Goal: Information Seeking & Learning: Find specific fact

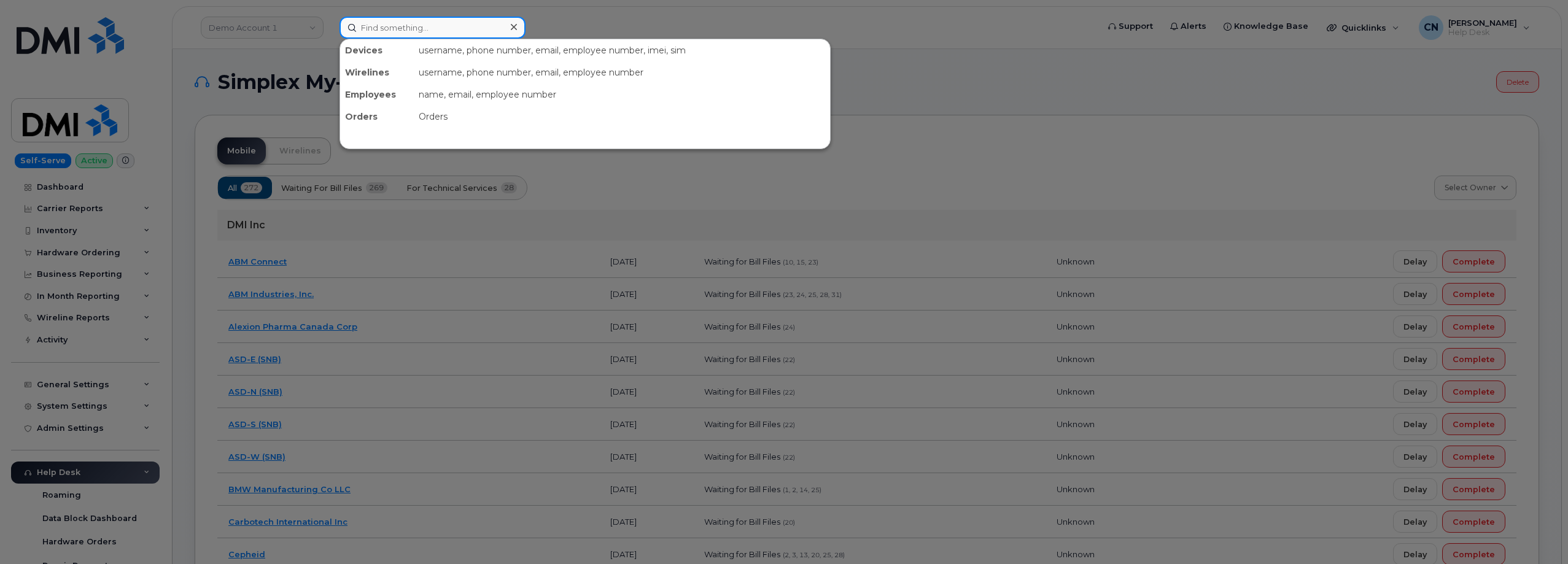
click at [437, 24] on input at bounding box center [432, 27] width 186 height 22
paste input "5413318910"
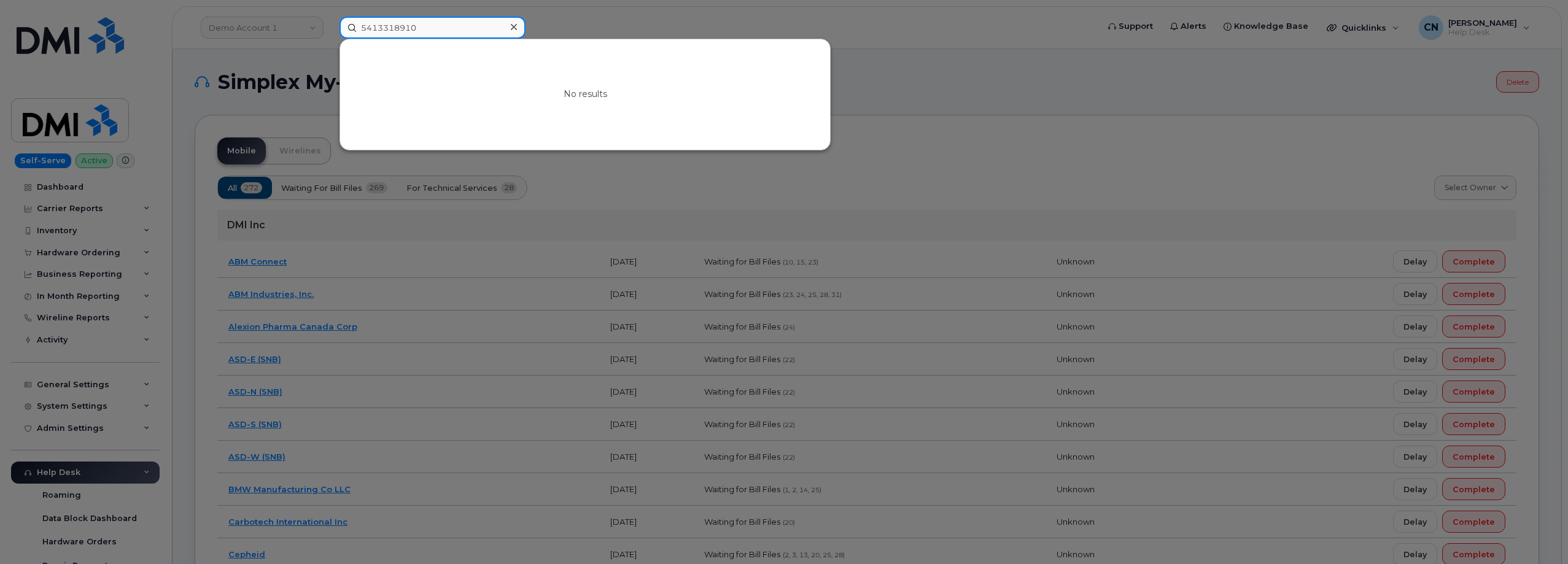
drag, startPoint x: 418, startPoint y: 26, endPoint x: 162, endPoint y: 17, distance: 256.2
click at [329, 17] on div "5413318910 No results" at bounding box center [714, 27] width 770 height 22
paste input "7207033769"
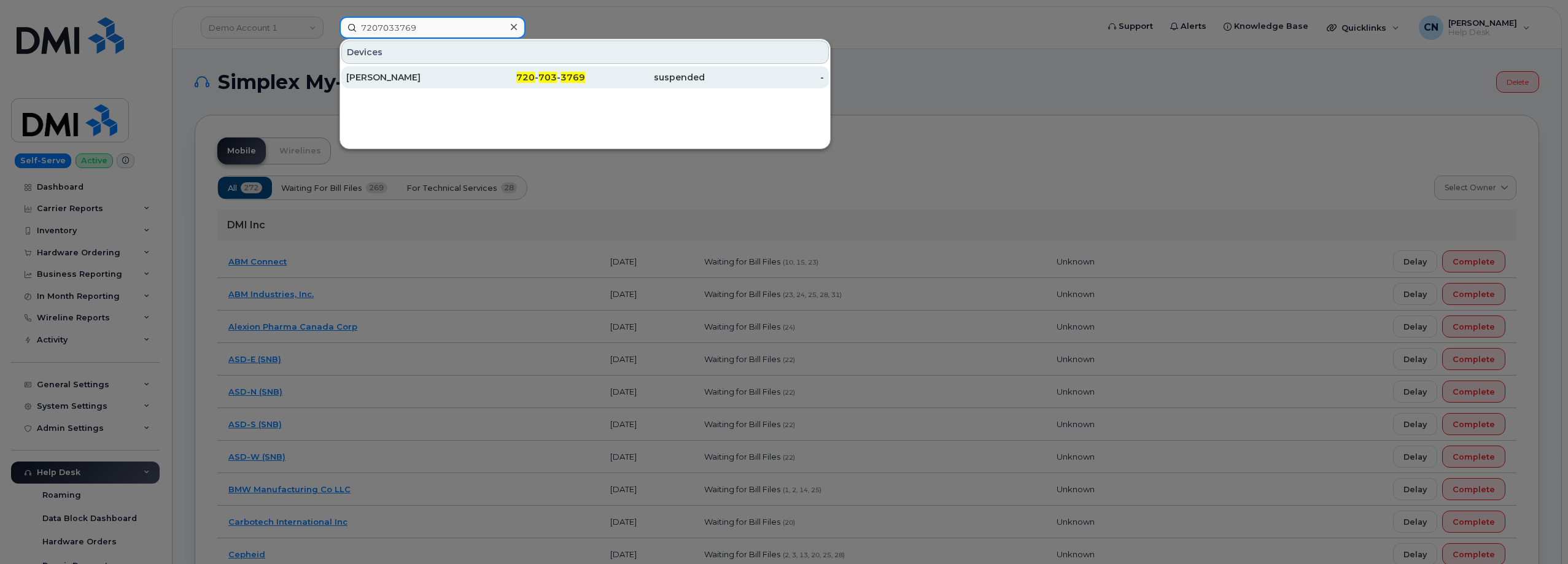
type input "7207033769"
click at [428, 86] on div "[PERSON_NAME]" at bounding box center [405, 77] width 120 height 22
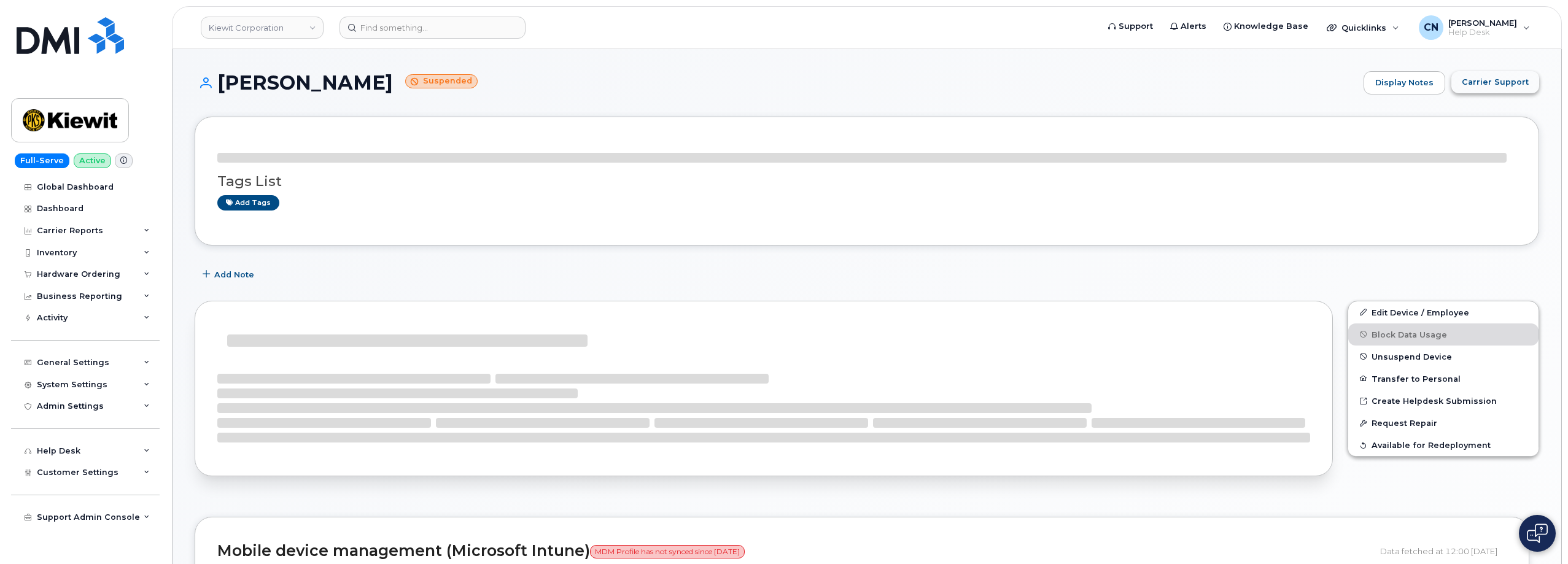
click at [1469, 79] on span "Carrier Support" at bounding box center [1495, 81] width 67 height 11
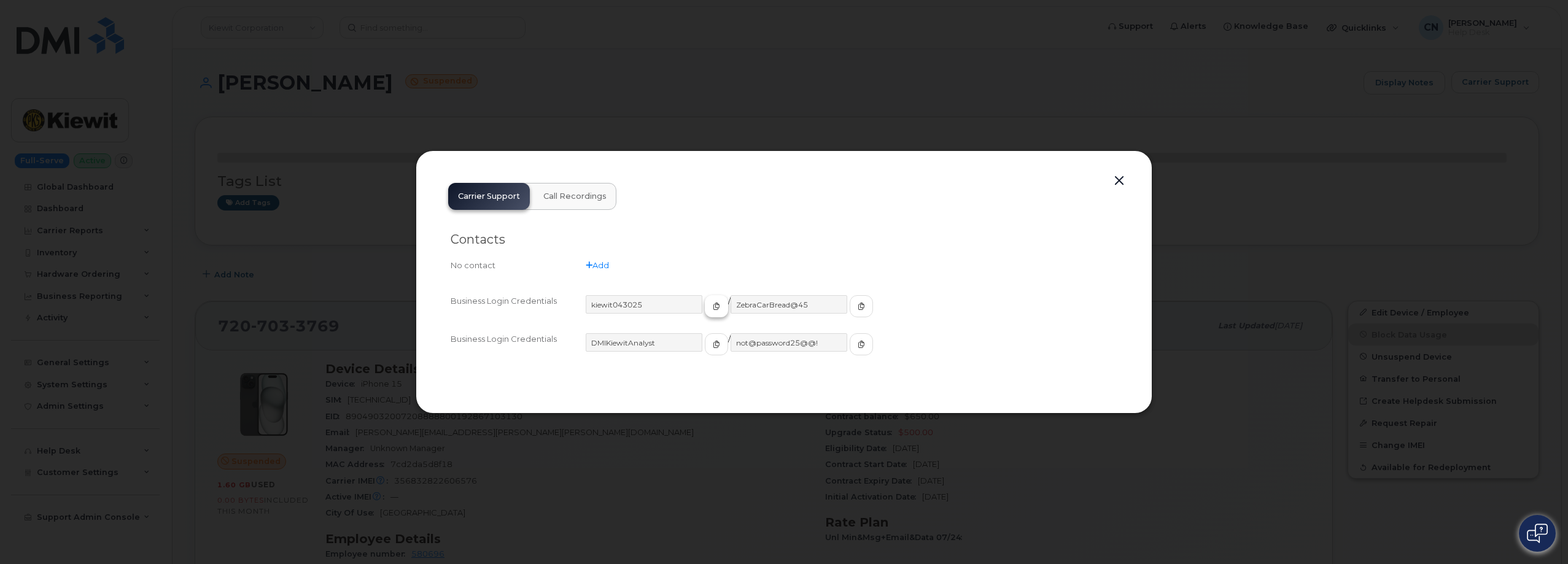
click at [711, 305] on span "button" at bounding box center [716, 306] width 11 height 11
click at [858, 309] on icon "button" at bounding box center [861, 306] width 7 height 7
click at [1116, 181] on button "button" at bounding box center [1118, 181] width 18 height 17
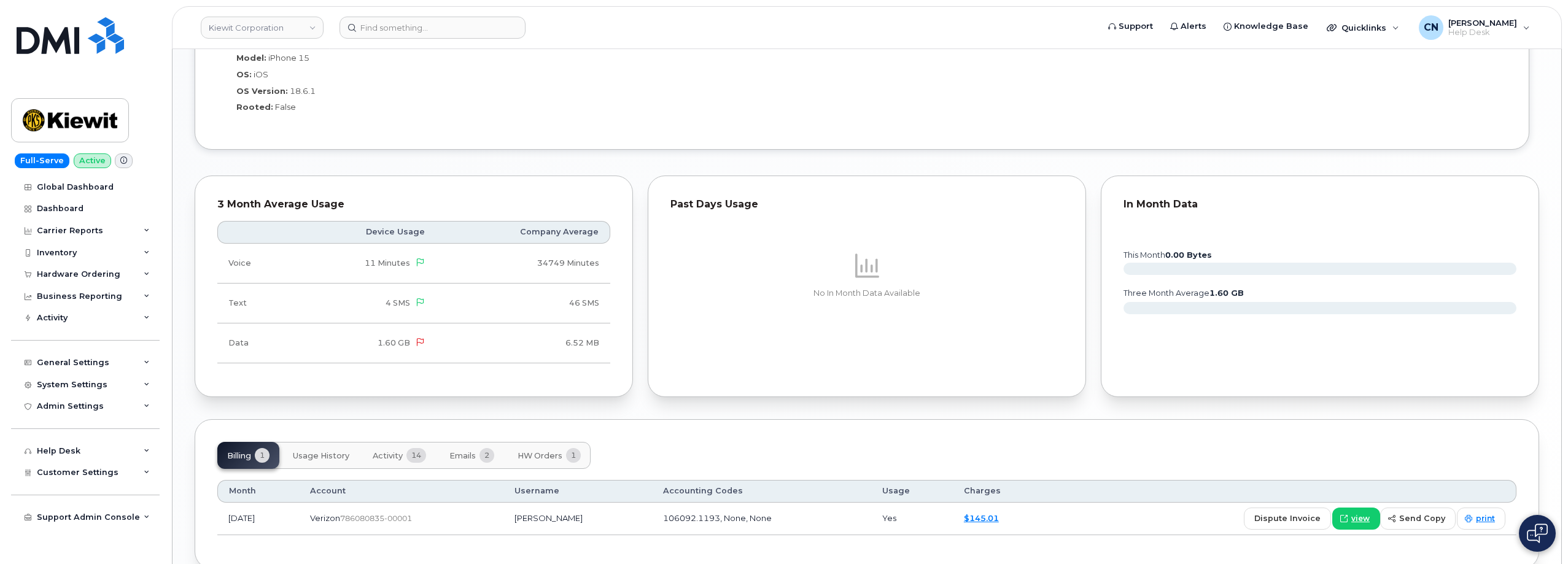
scroll to position [1060, 0]
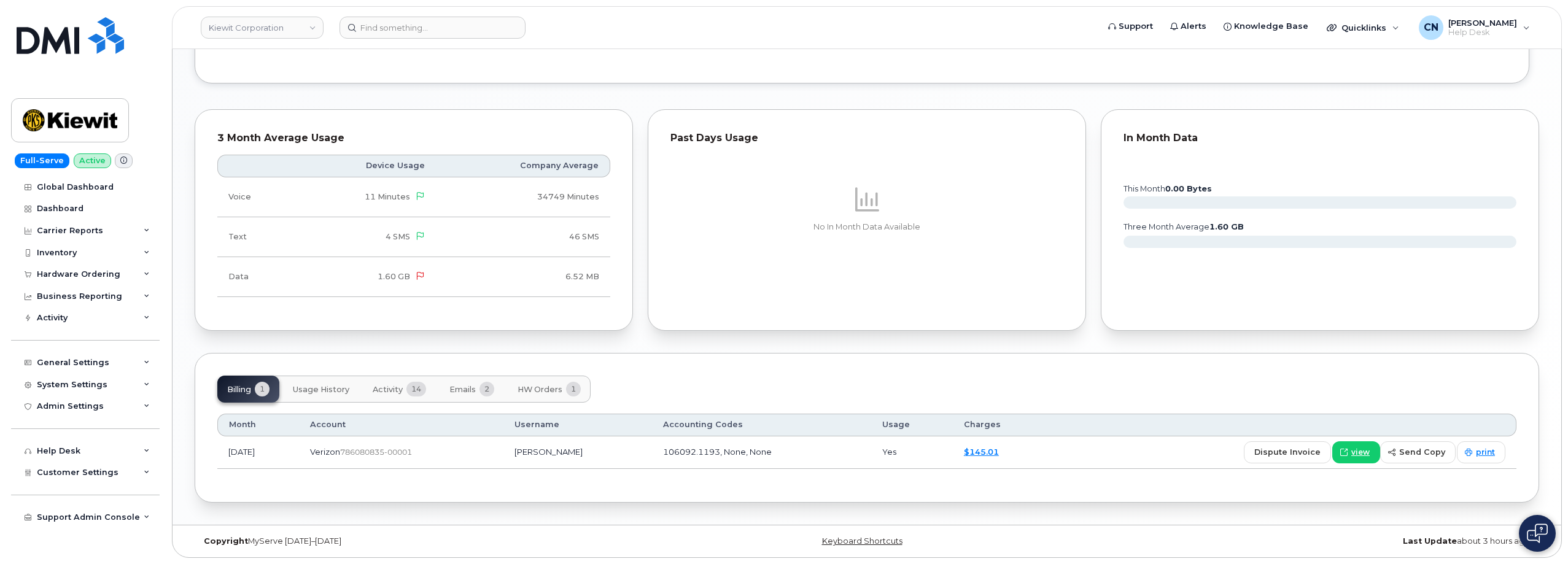
click at [387, 380] on button "Activity 14" at bounding box center [399, 389] width 73 height 27
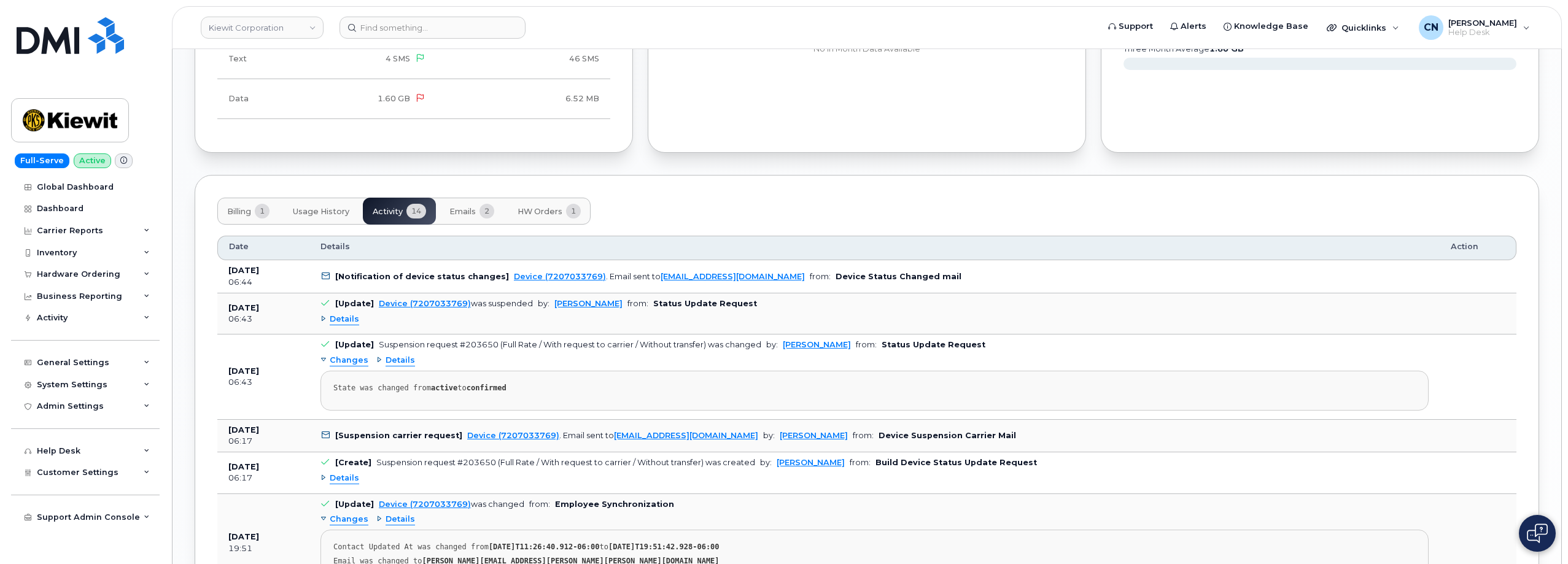
scroll to position [1243, 0]
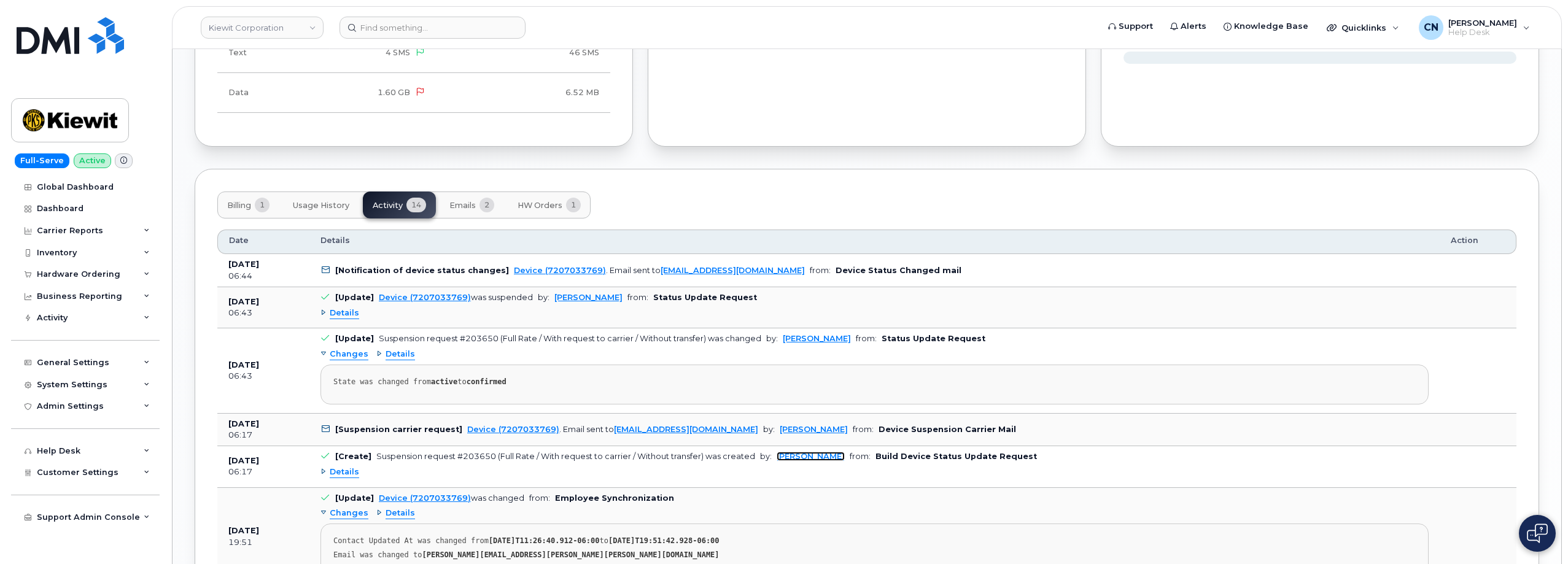
click at [801, 458] on link "Artem Volkov" at bounding box center [811, 456] width 68 height 10
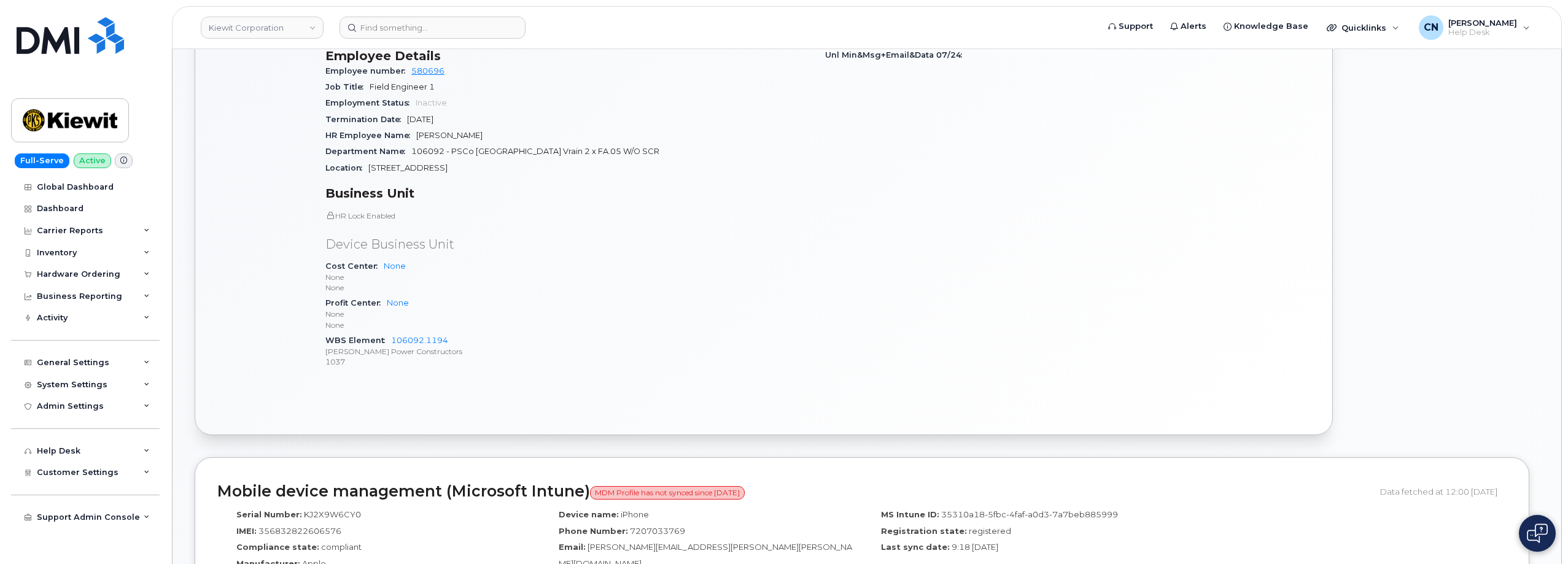
scroll to position [491, 0]
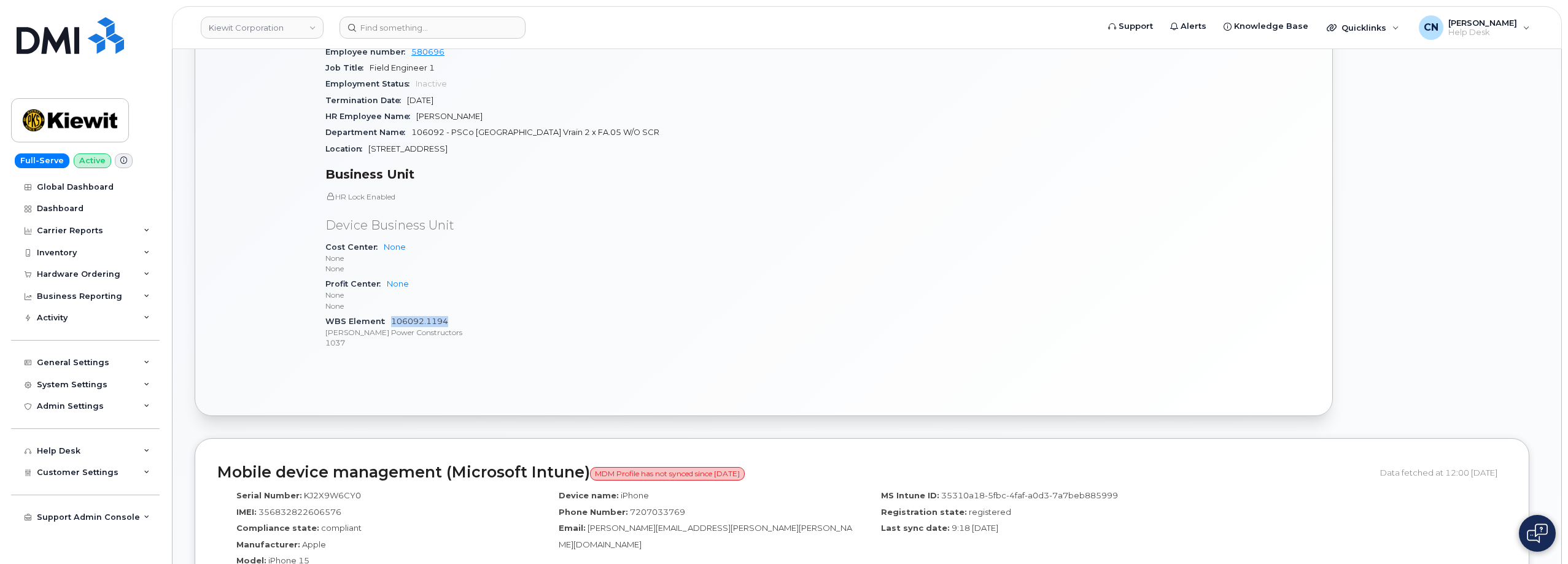
drag, startPoint x: 460, startPoint y: 320, endPoint x: 212, endPoint y: 345, distance: 249.3
click at [391, 322] on div "WBS Element 106092.1194 Kiewit Power Constructors 1037" at bounding box center [567, 332] width 485 height 38
copy link "106092.1194"
click at [78, 368] on div "General Settings" at bounding box center [86, 362] width 149 height 22
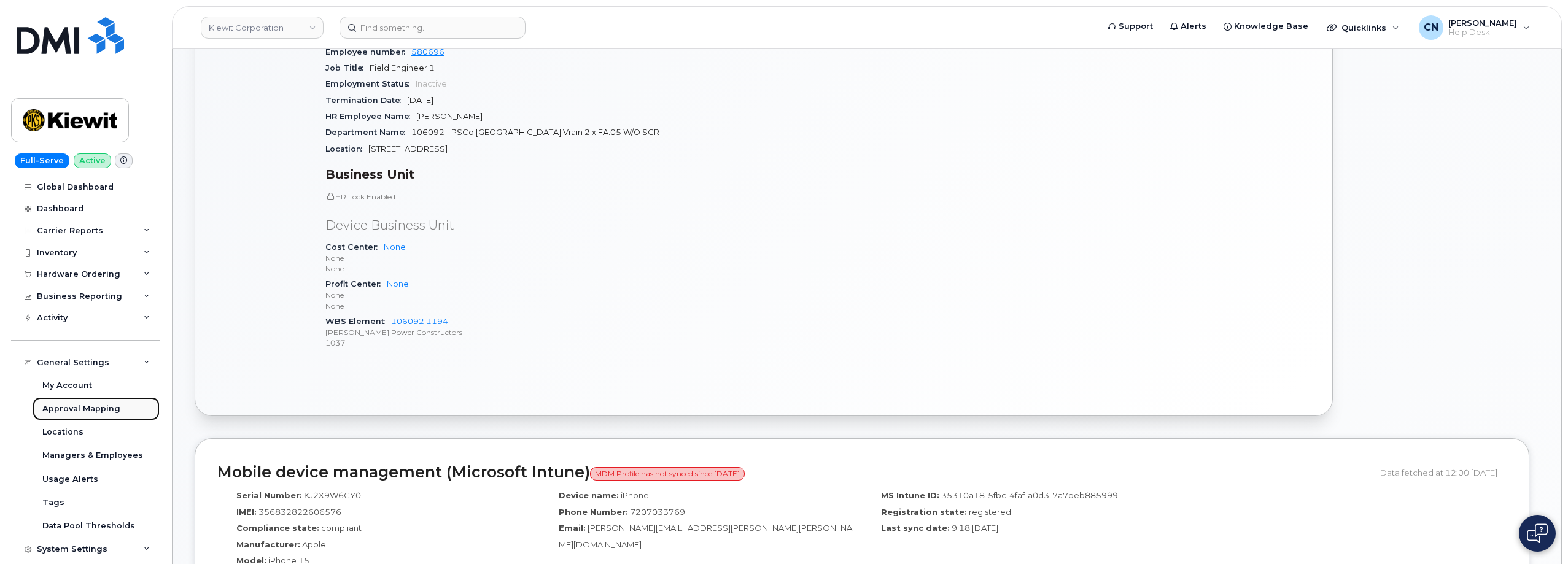
click at [90, 408] on div "Approval Mapping" at bounding box center [80, 409] width 78 height 11
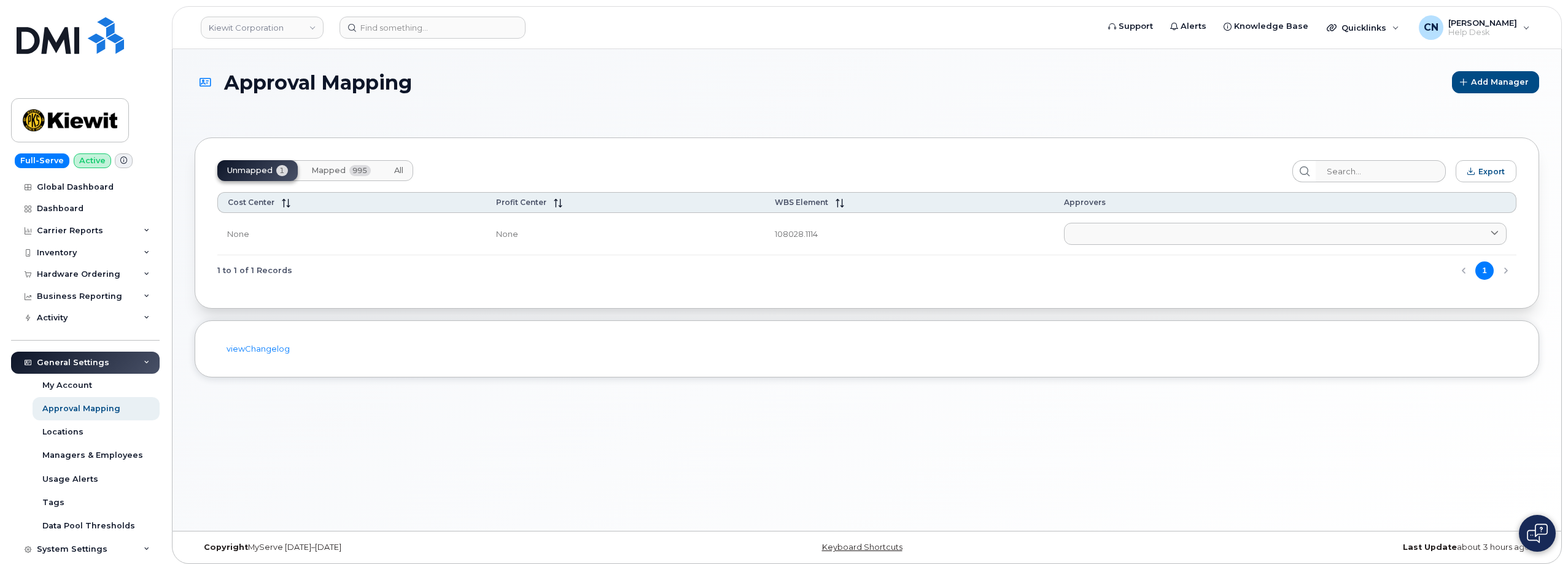
click at [344, 173] on span "Mapped" at bounding box center [328, 170] width 34 height 10
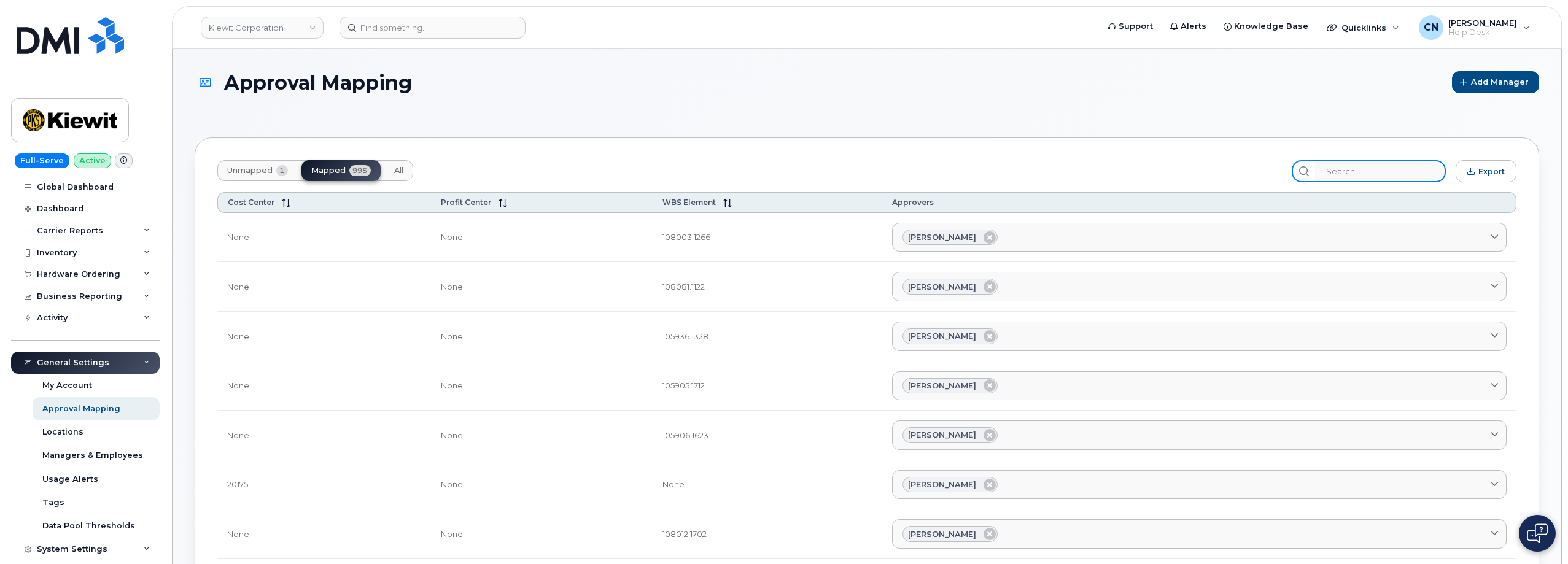
click at [1364, 169] on input "search" at bounding box center [1380, 170] width 131 height 22
paste input "106092.1194"
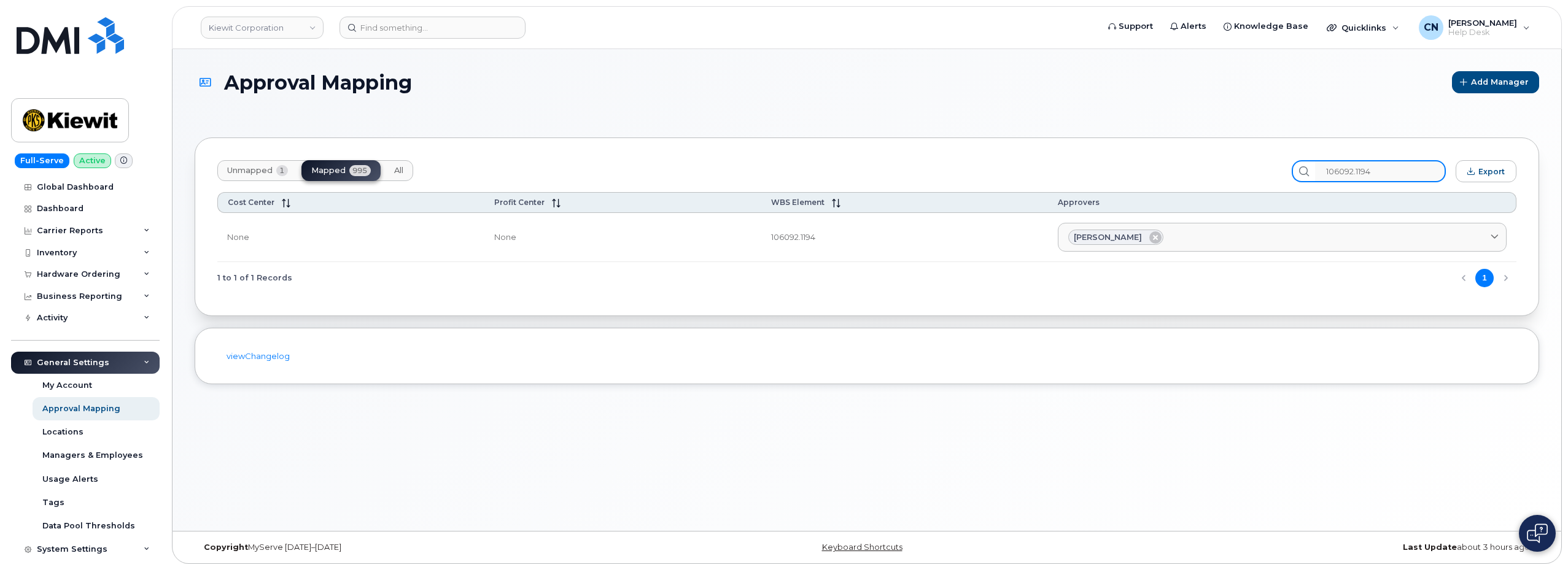
type input "106092.1194"
click at [424, 32] on input at bounding box center [432, 27] width 186 height 22
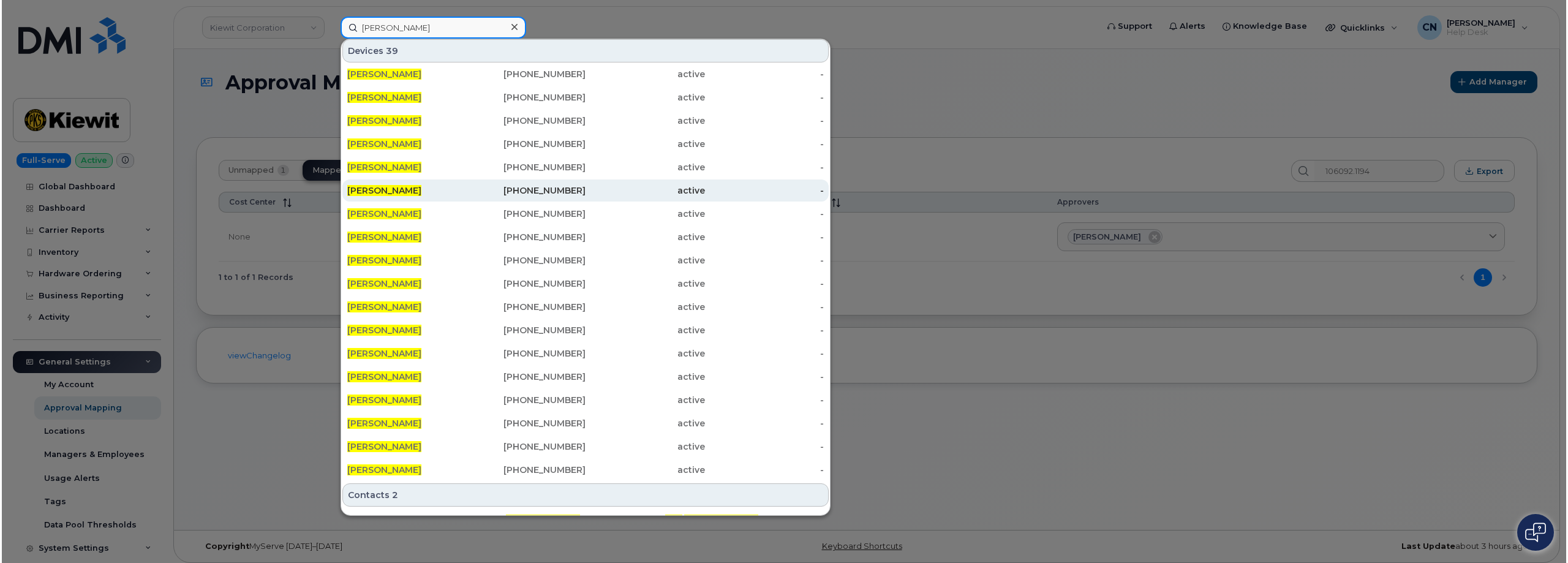
scroll to position [90, 0]
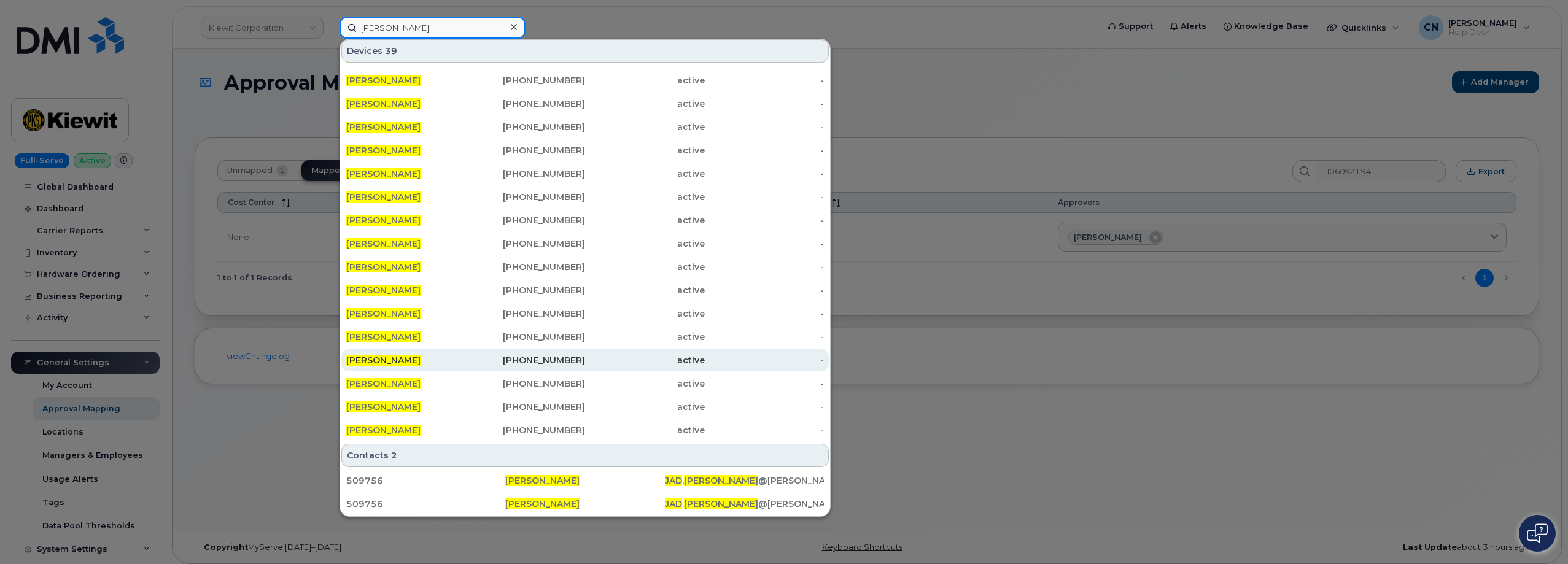
type input "Jad Wright"
click at [505, 471] on div "509756" at bounding box center [584, 480] width 159 height 22
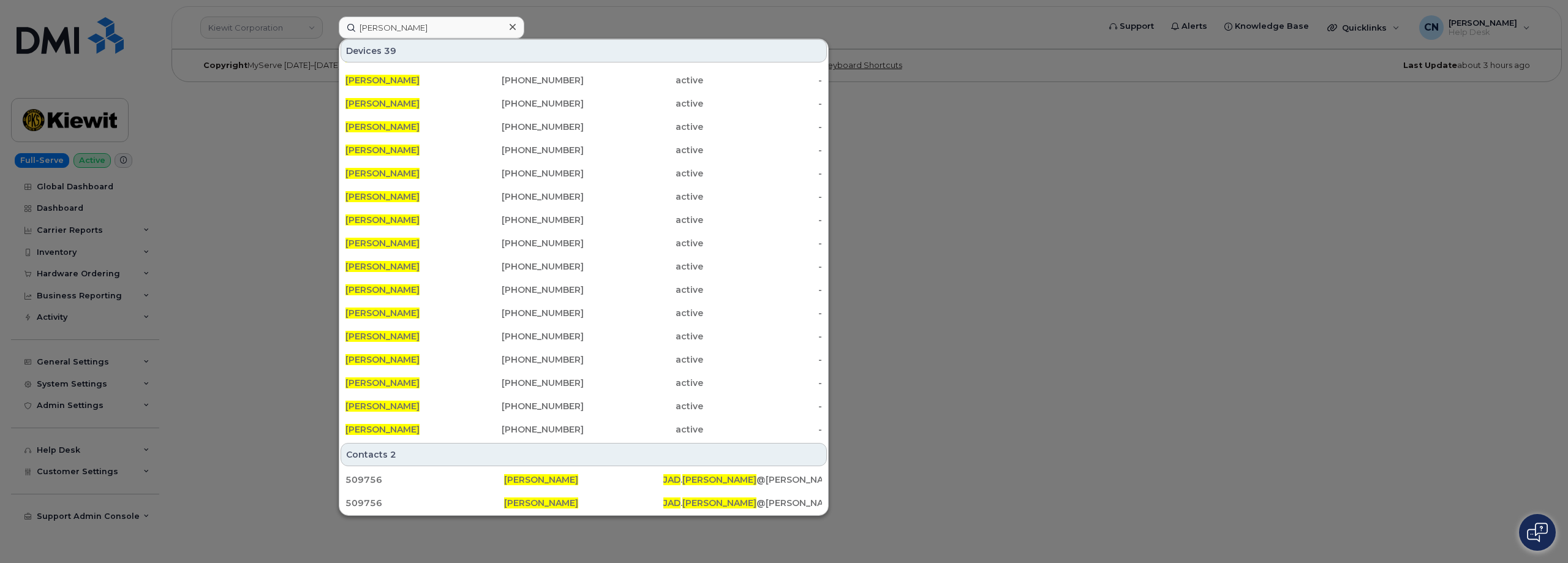
click at [238, 210] on div at bounding box center [784, 282] width 1568 height 563
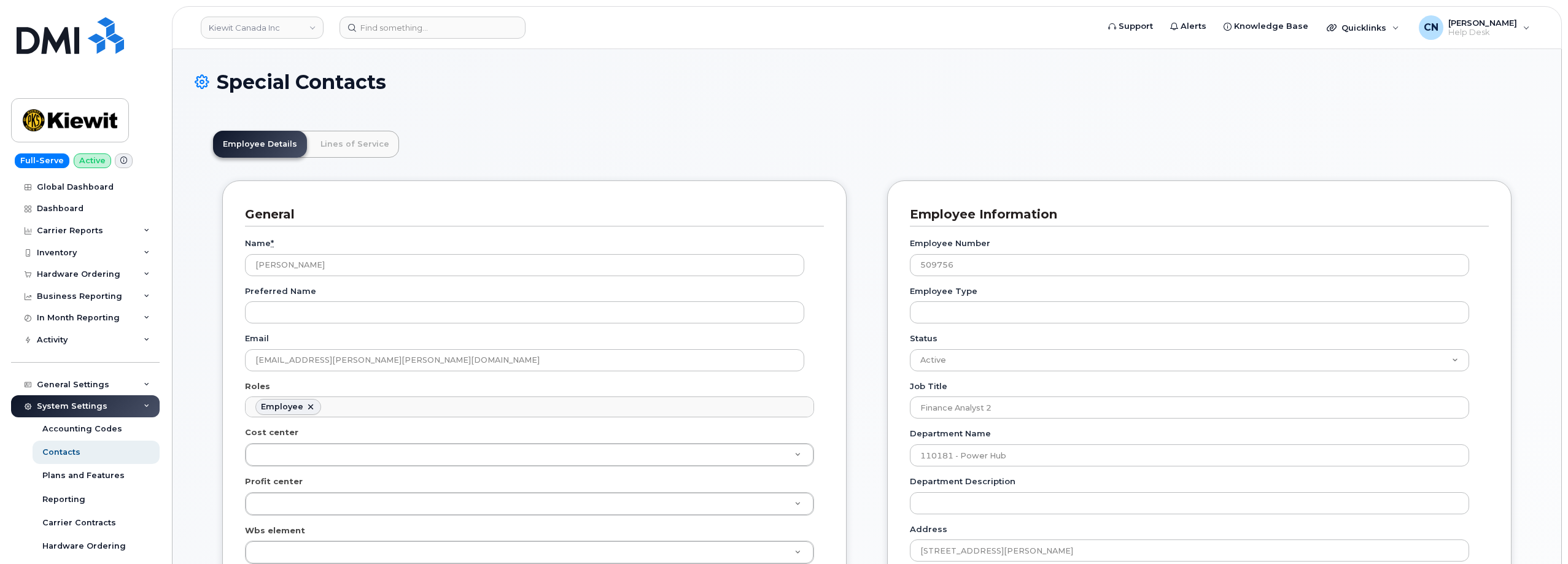
scroll to position [36, 0]
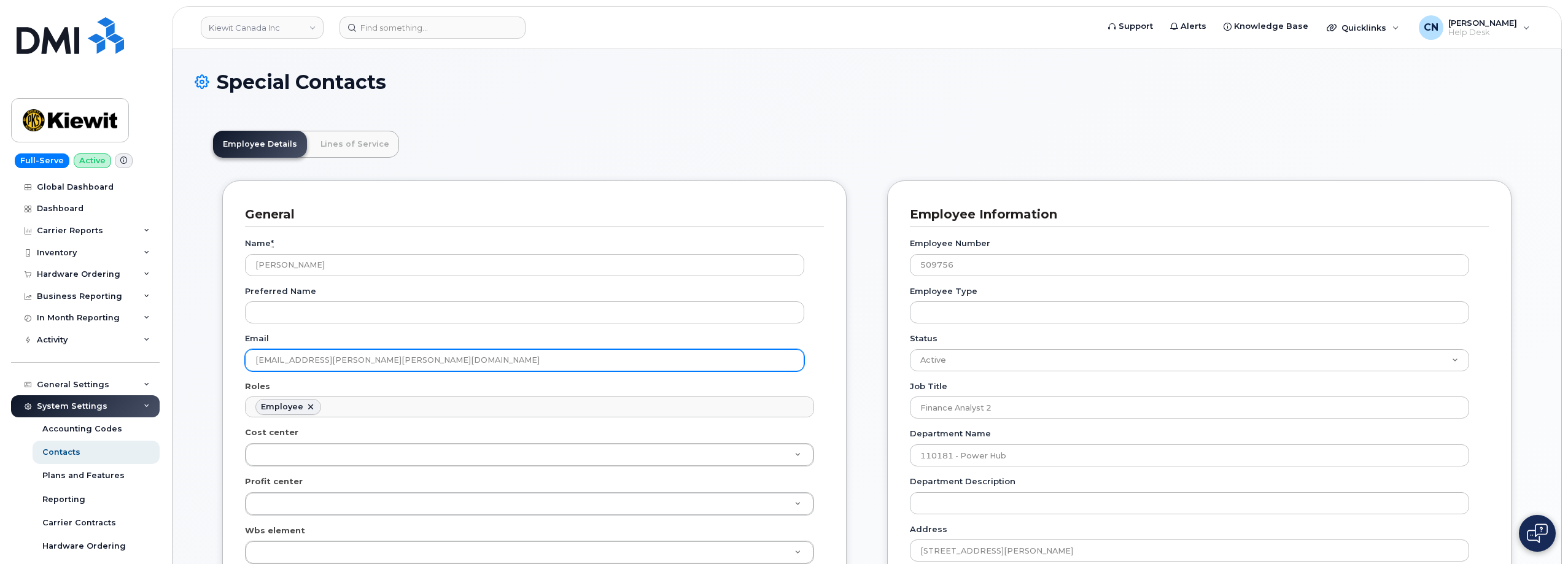
drag, startPoint x: 369, startPoint y: 348, endPoint x: 224, endPoint y: 332, distance: 145.9
click at [238, 365] on div "General Name * Jad Wright Preferred Name Email JAD.WRIGHT@KIEWIT.COM Roles Empl…" at bounding box center [534, 517] width 625 height 672
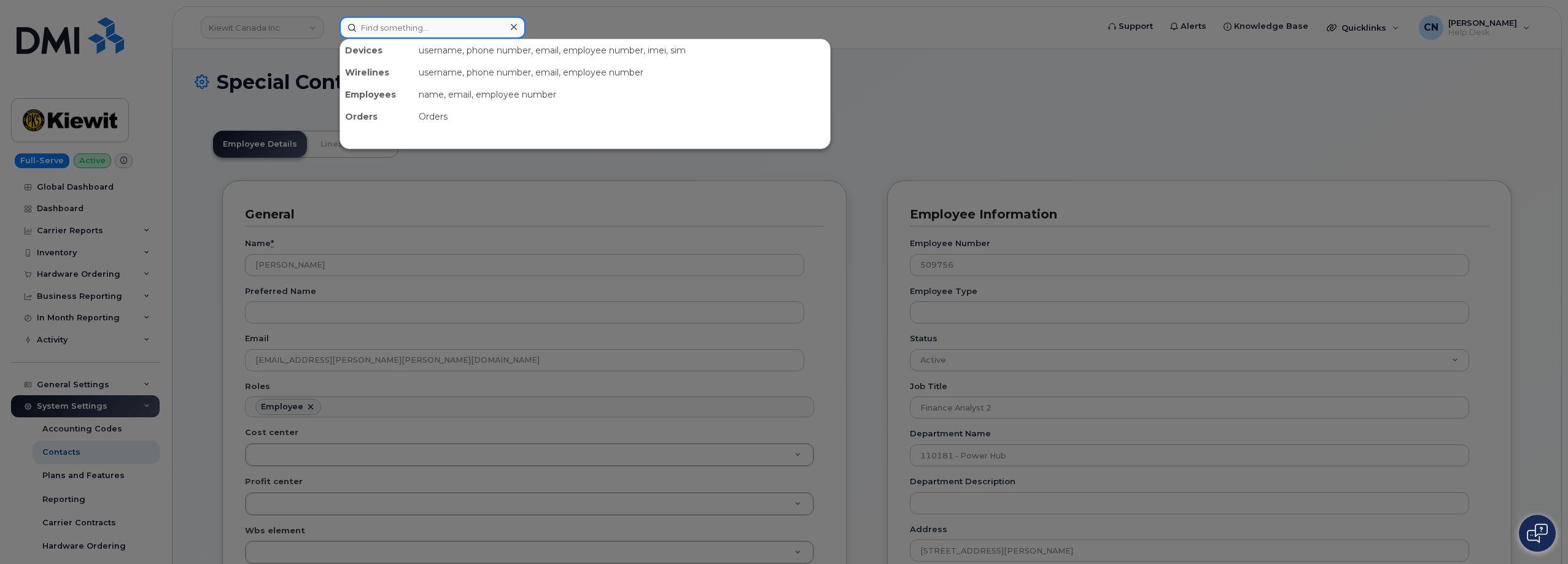
click at [399, 25] on input at bounding box center [432, 27] width 186 height 22
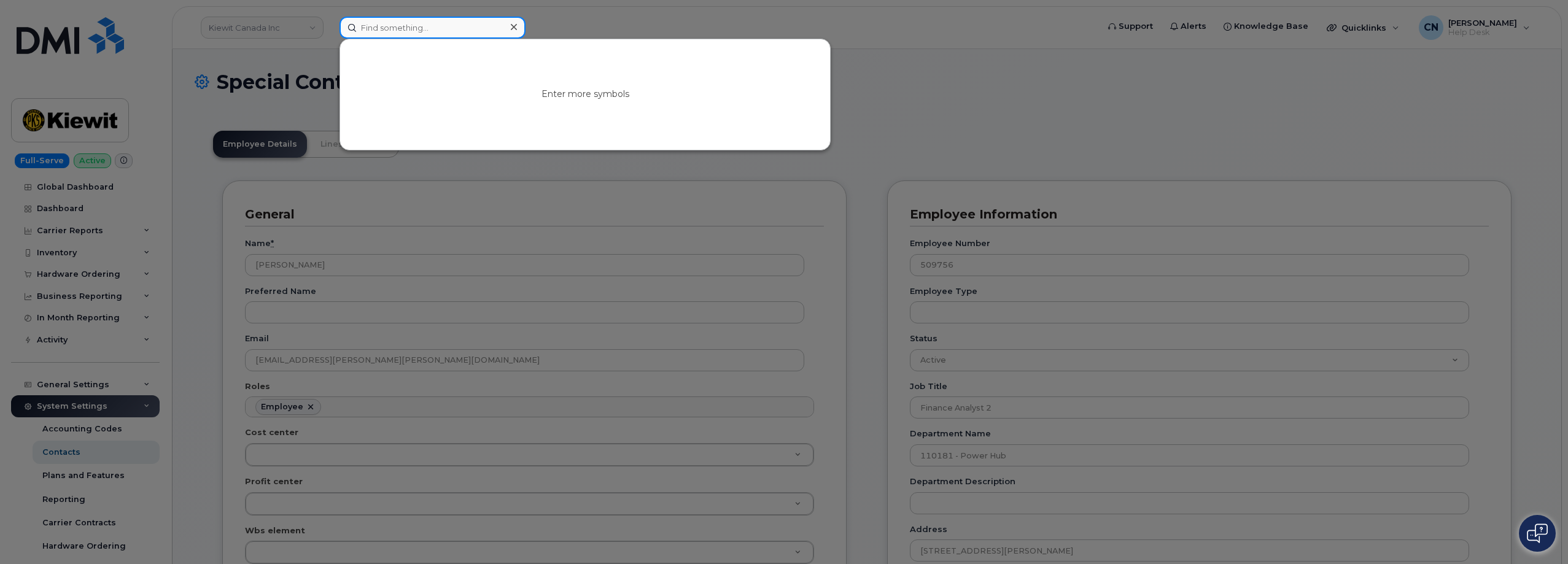
paste input "Jenna Savard"
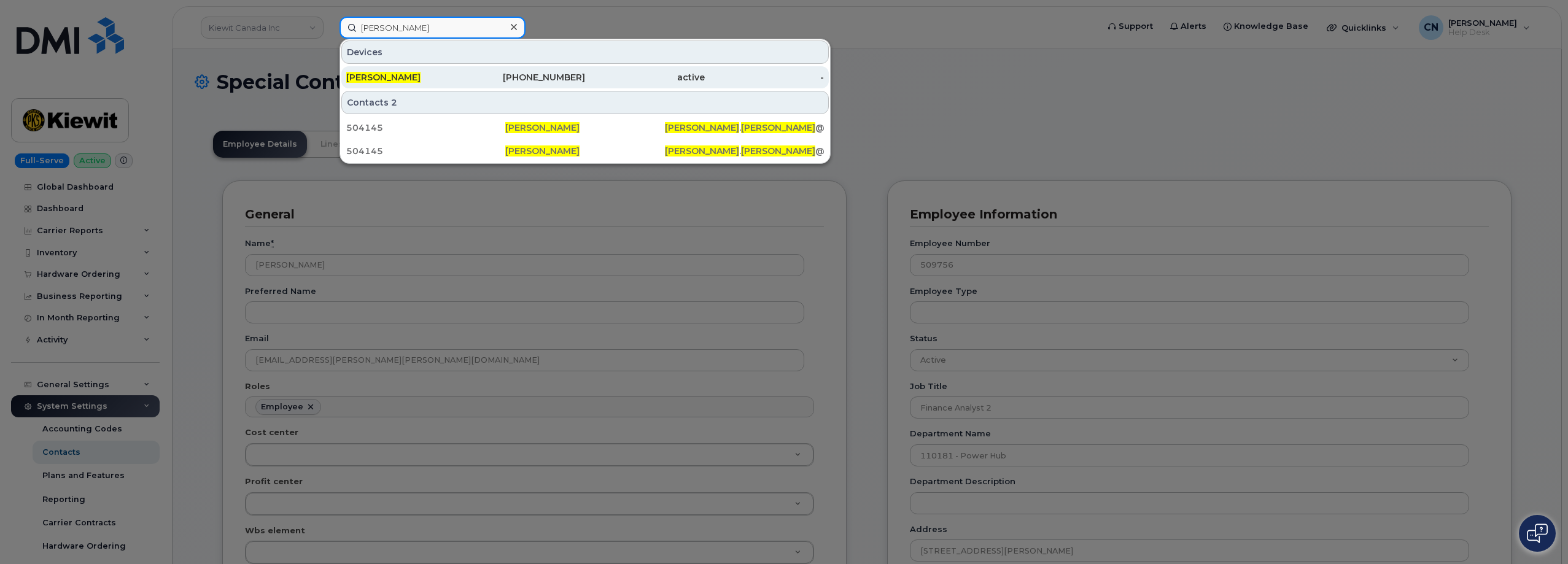
type input "Jenna Savard"
click at [363, 73] on span "Jenna Savard" at bounding box center [383, 77] width 74 height 11
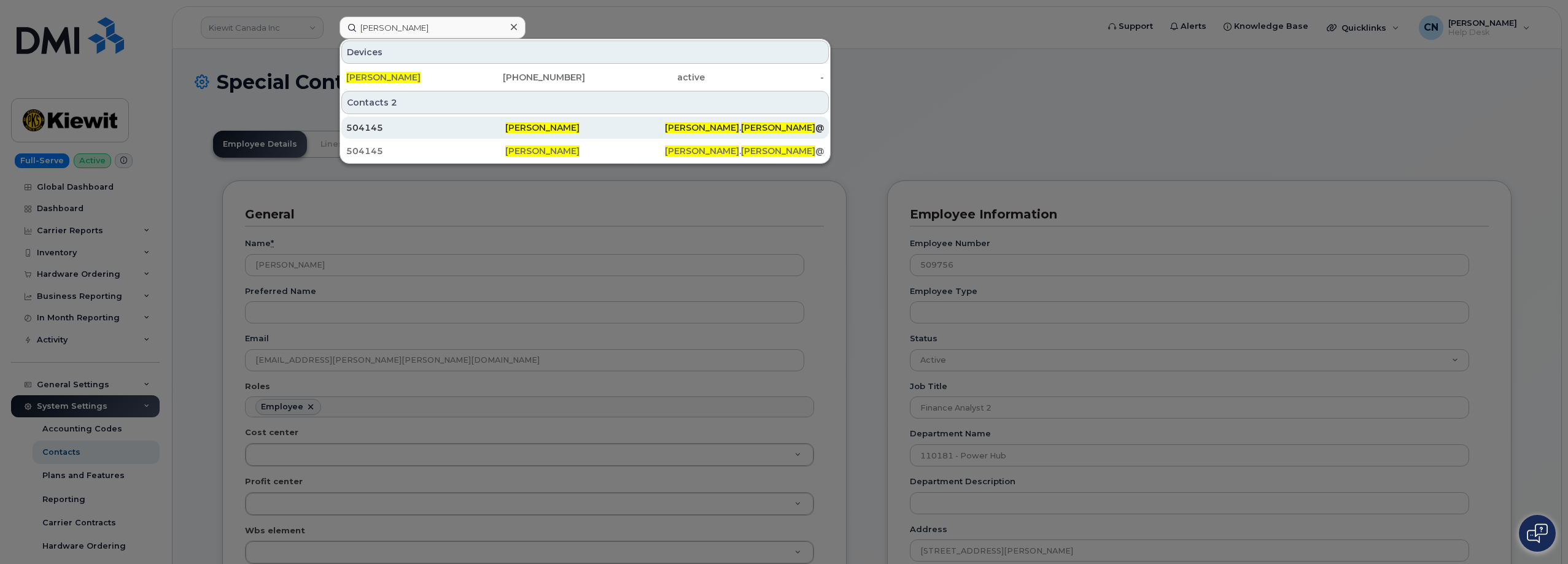
click at [371, 136] on div "504145" at bounding box center [425, 127] width 159 height 22
click at [376, 129] on div "504145" at bounding box center [425, 127] width 159 height 12
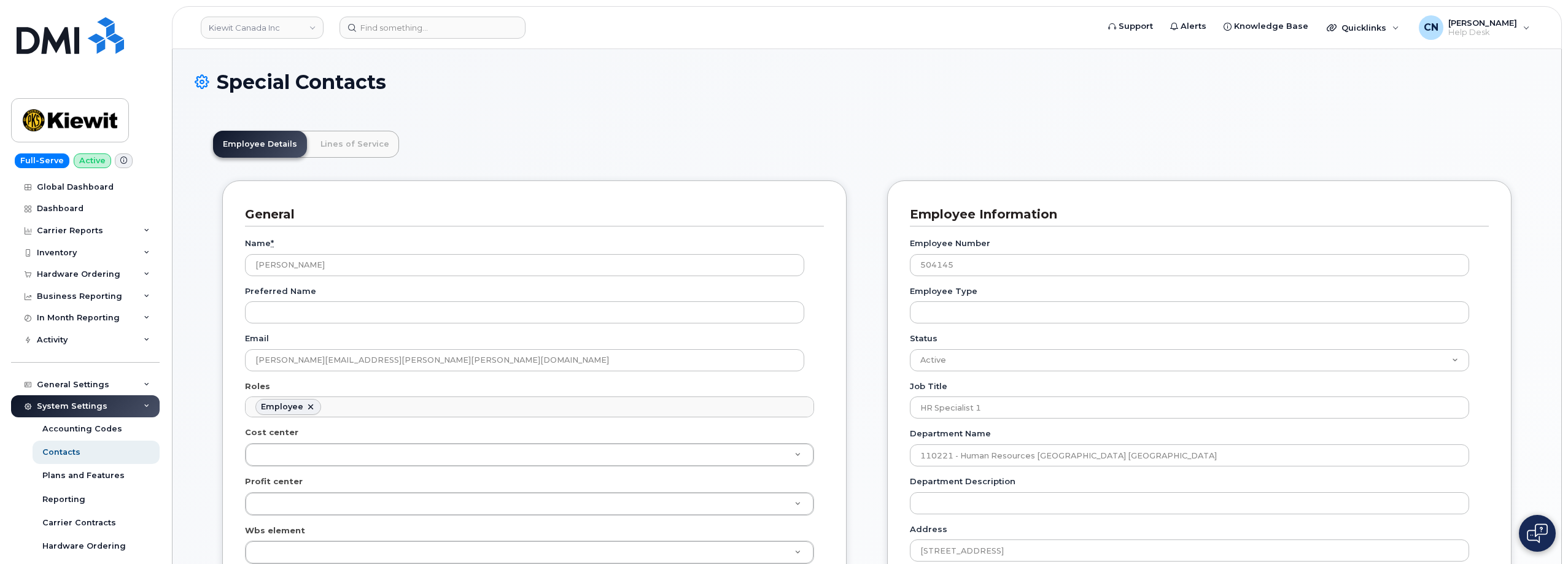
scroll to position [36, 0]
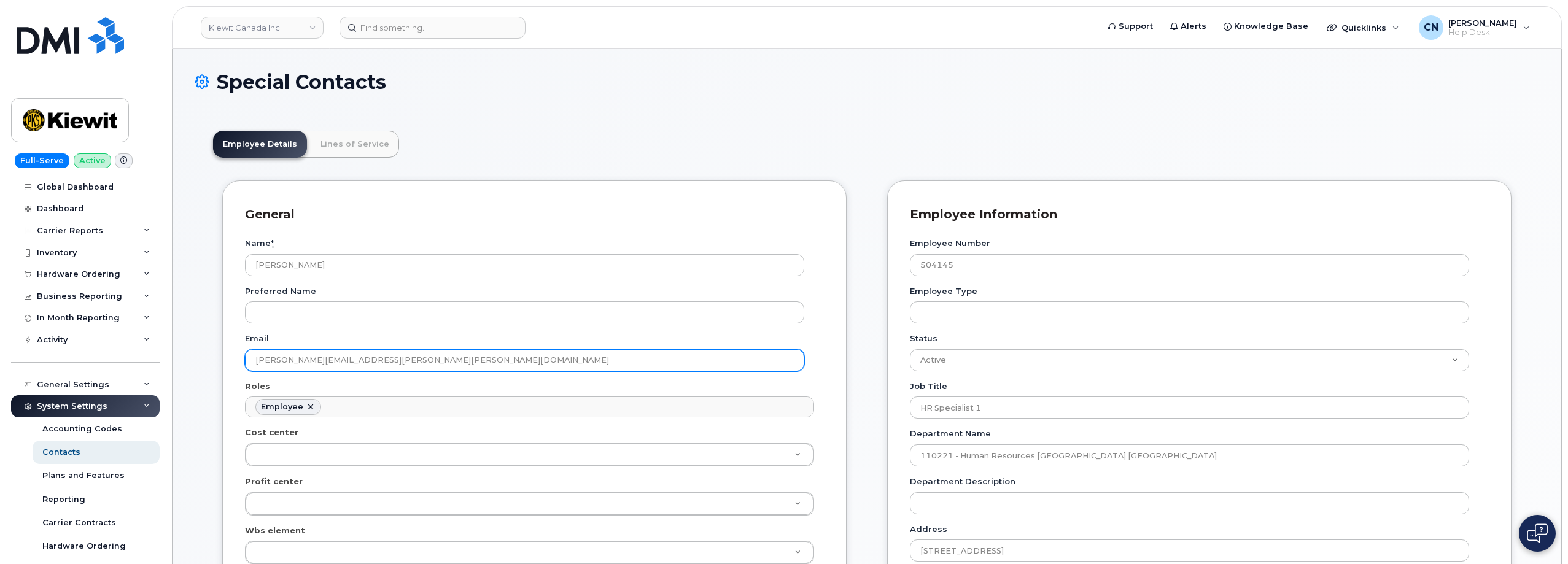
drag, startPoint x: 411, startPoint y: 363, endPoint x: 231, endPoint y: 346, distance: 180.8
click at [231, 346] on div "General Name * Jenna Savard Preferred Name Email JENNA.SAVARD@KIEWIT.COM Roles …" at bounding box center [534, 517] width 625 height 672
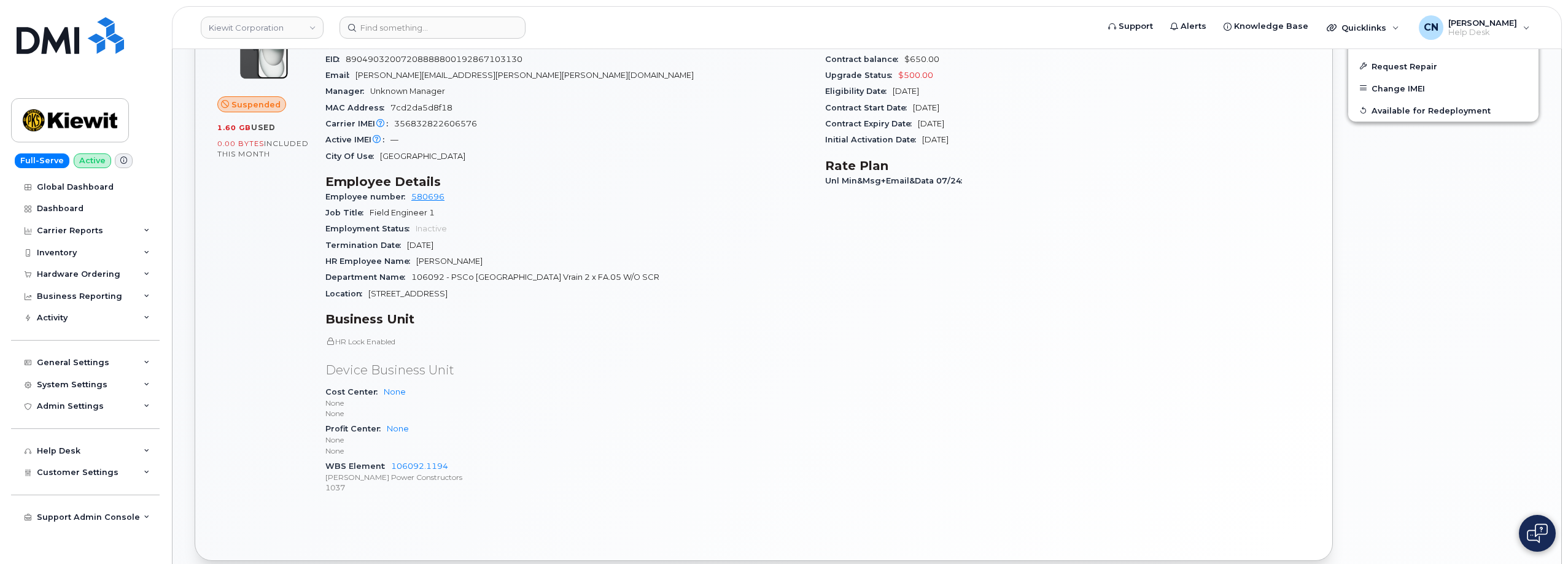
scroll to position [368, 0]
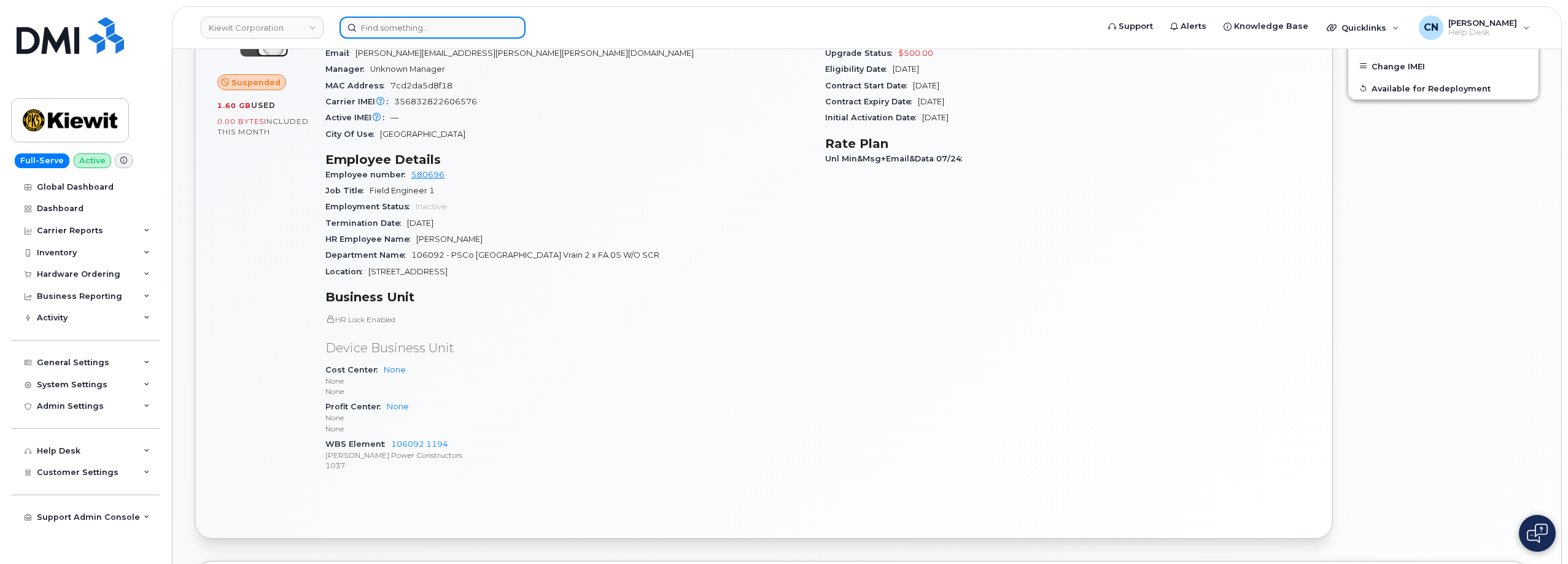
click at [369, 20] on input at bounding box center [432, 27] width 186 height 22
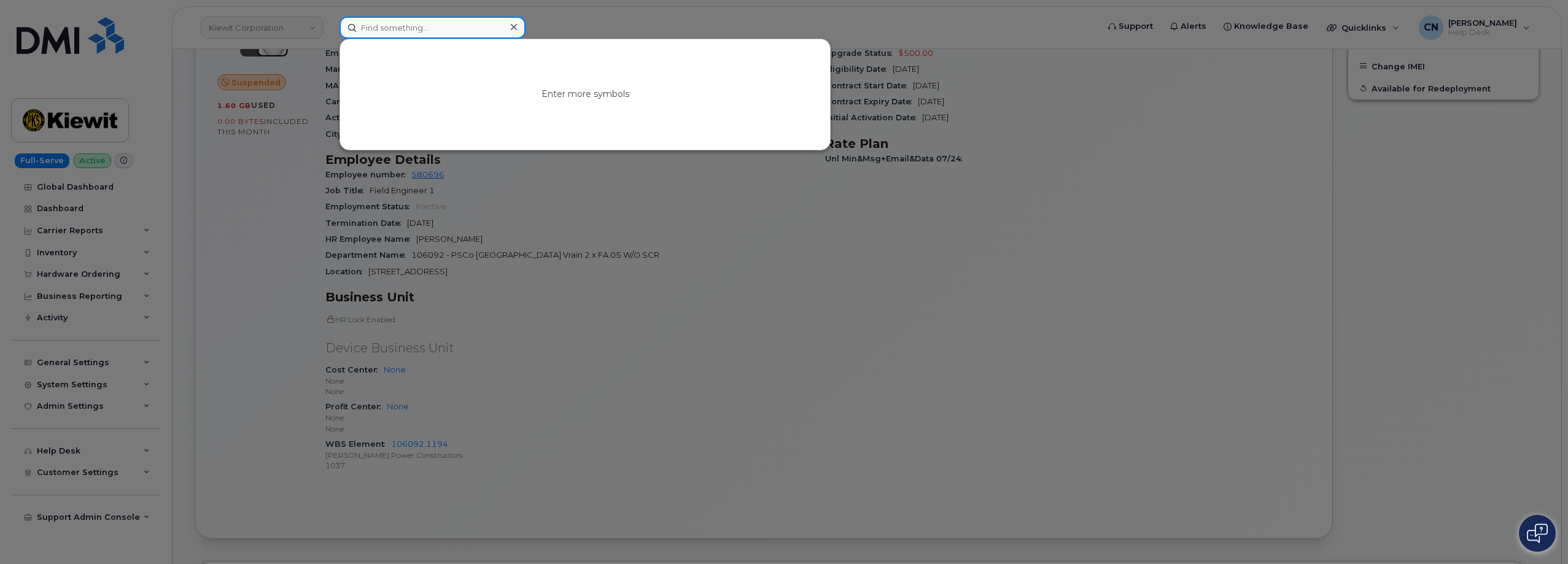
click at [410, 28] on input at bounding box center [432, 27] width 186 height 22
paste input "s"
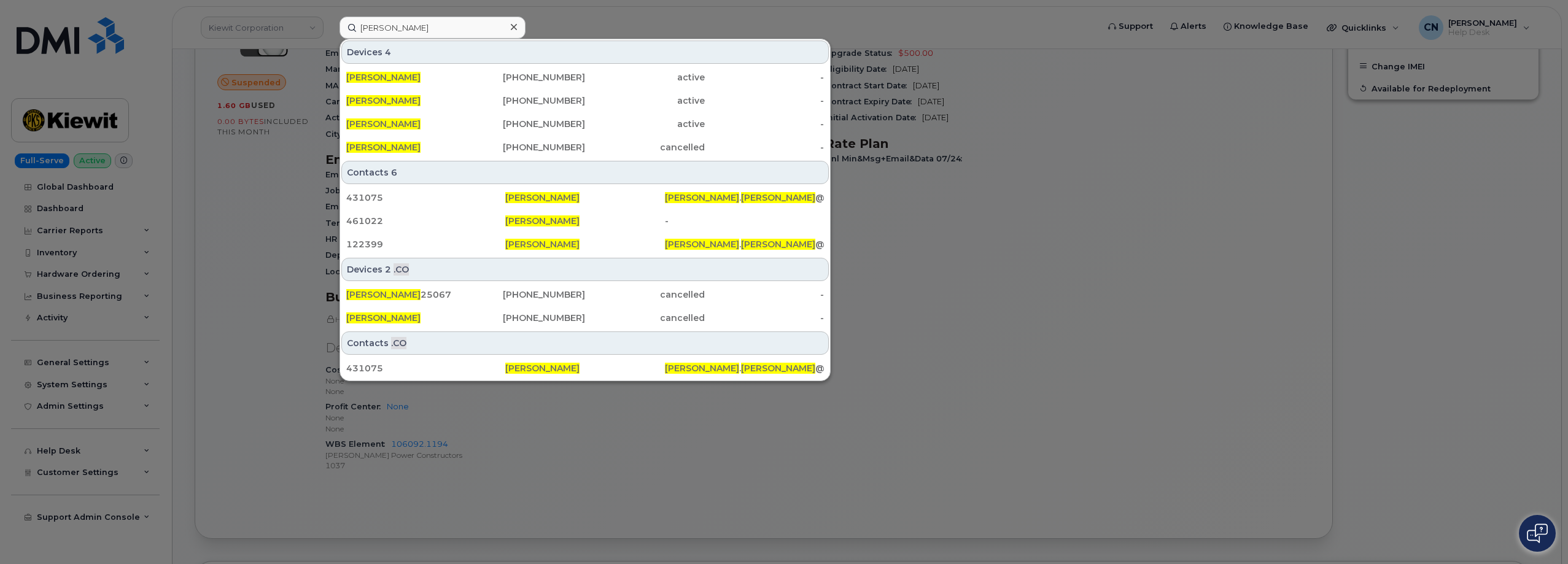
drag, startPoint x: 352, startPoint y: 337, endPoint x: 306, endPoint y: 301, distance: 58.4
click at [346, 330] on div "Contacts .CO 431075 [PERSON_NAME] [PERSON_NAME] . [PERSON_NAME] @[DOMAIN_NAME]" at bounding box center [584, 355] width 490 height 51
drag, startPoint x: 280, startPoint y: 276, endPoint x: 270, endPoint y: 268, distance: 12.8
click at [280, 275] on div at bounding box center [784, 282] width 1568 height 564
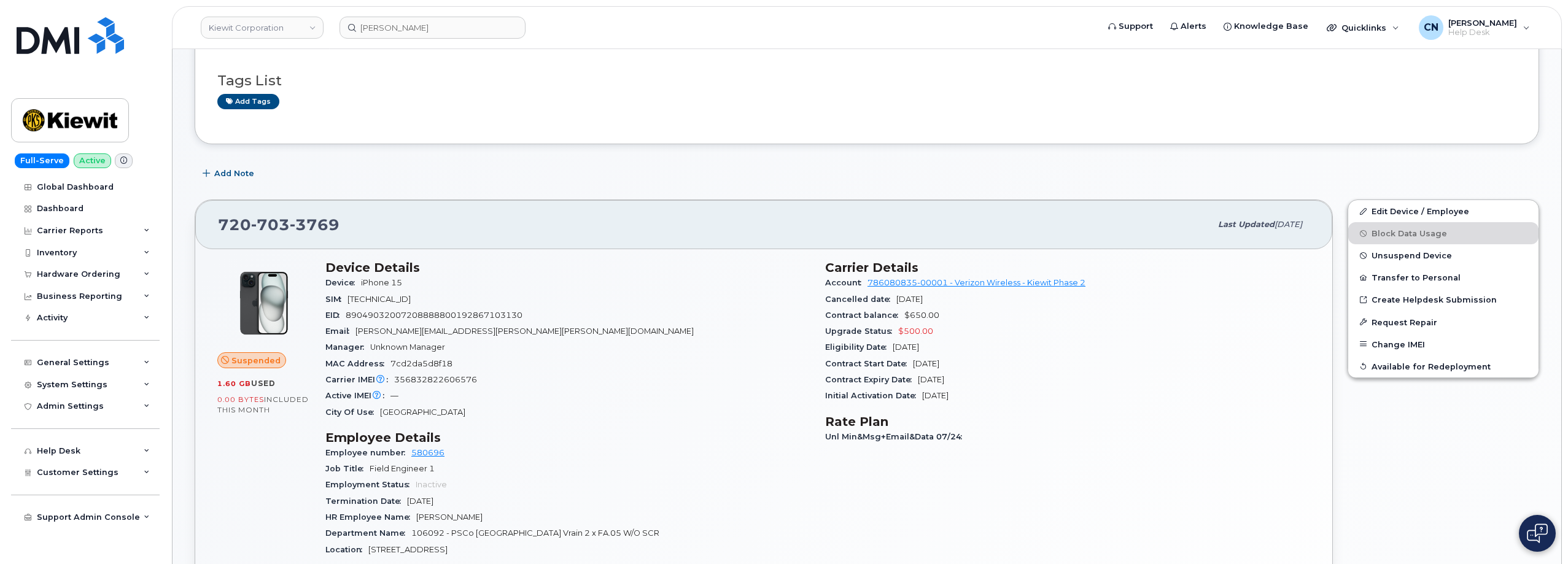
scroll to position [0, 0]
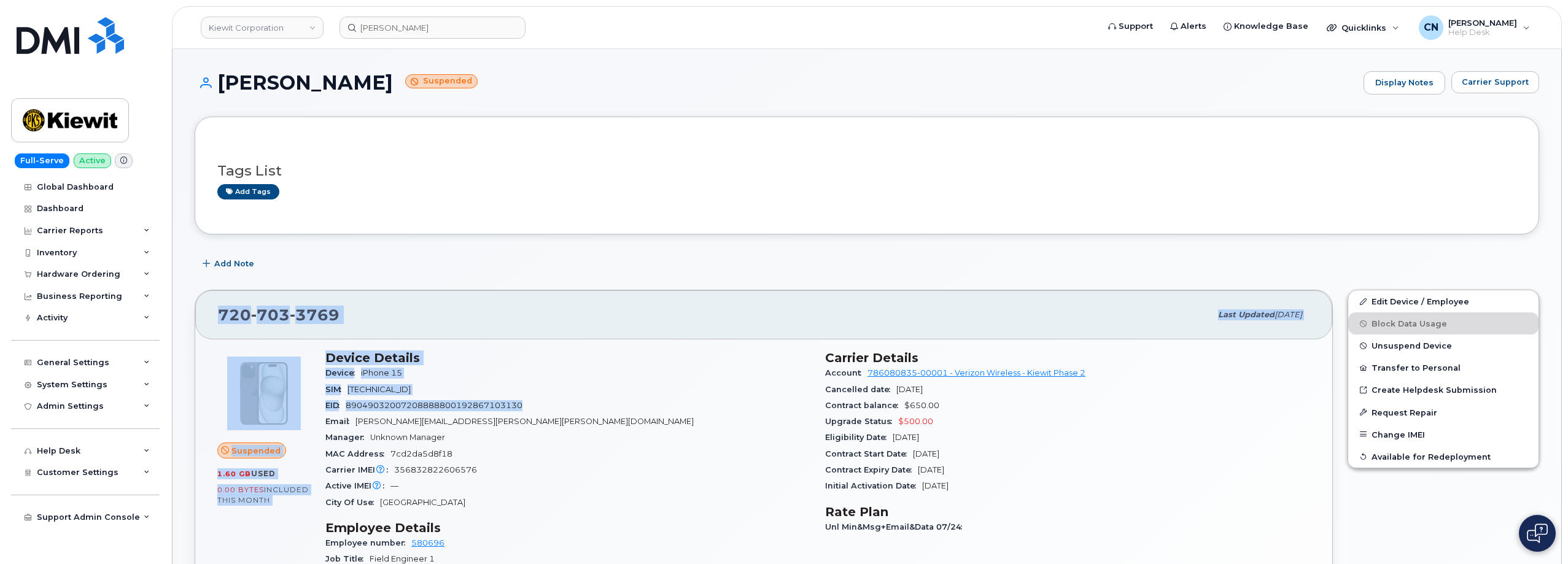
drag, startPoint x: 218, startPoint y: 310, endPoint x: 561, endPoint y: 405, distance: 355.9
copy div "720 703 3769 Last updated Aug 21, 2025 Suspended 1.60 GB  used 0.00 Bytes  incl…"
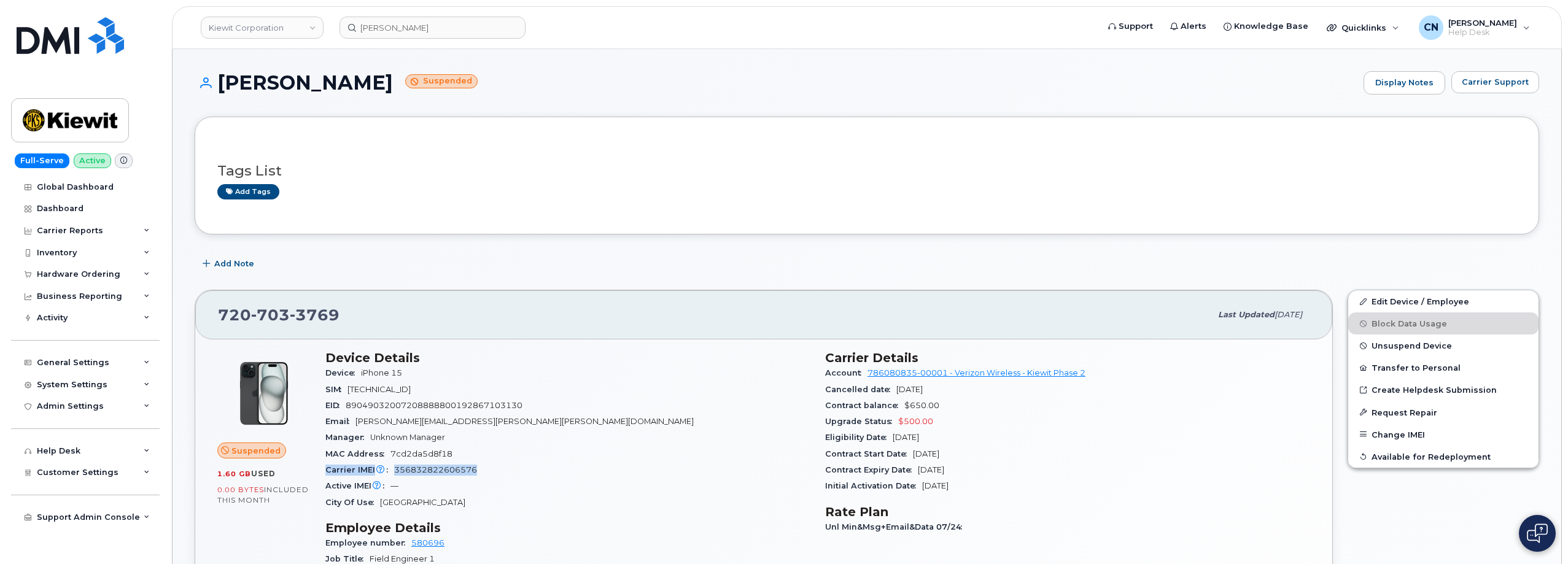
drag, startPoint x: 482, startPoint y: 467, endPoint x: 214, endPoint y: 39, distance: 505.0
copy div "Carrier IMEI Carrier IMEI is reported during the last billing cycle or change o…"
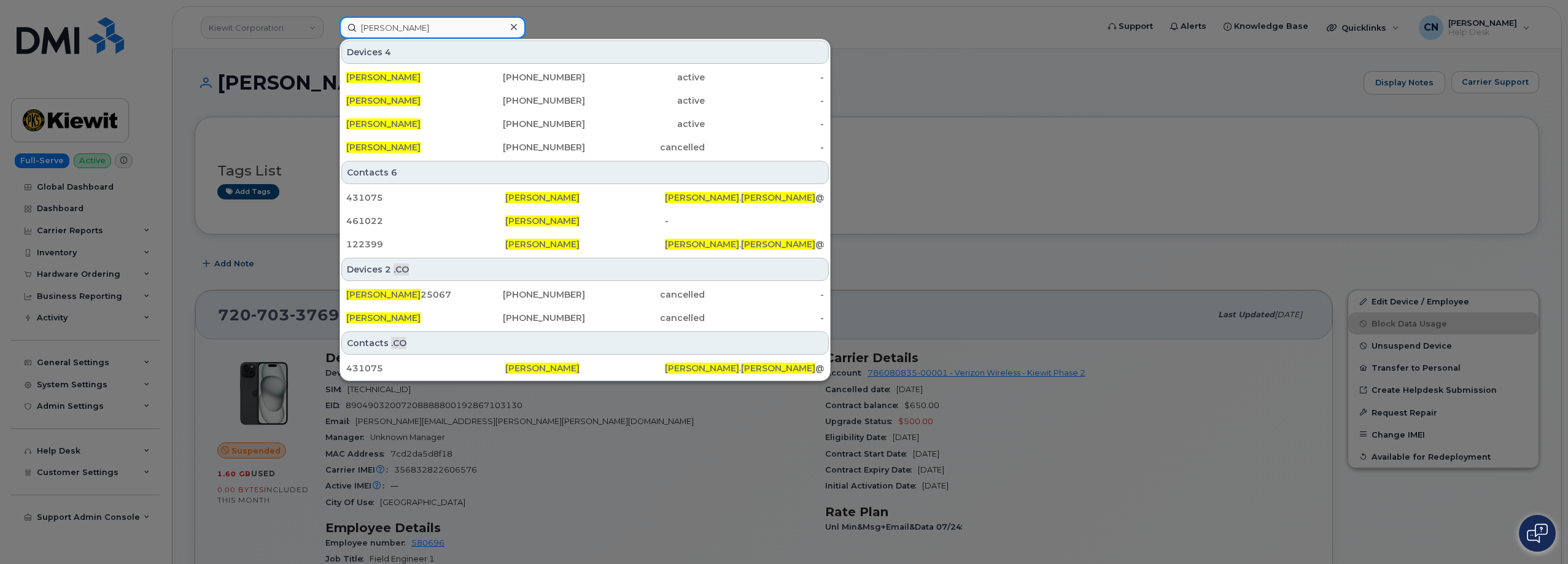
drag, startPoint x: 412, startPoint y: 28, endPoint x: 239, endPoint y: 15, distance: 173.5
click at [329, 17] on div "seth allen Devices 4 Seth Allen 506-313-0183 active - Seth Allen 778-772-3428 a…" at bounding box center [714, 27] width 770 height 22
paste input "7082529287"
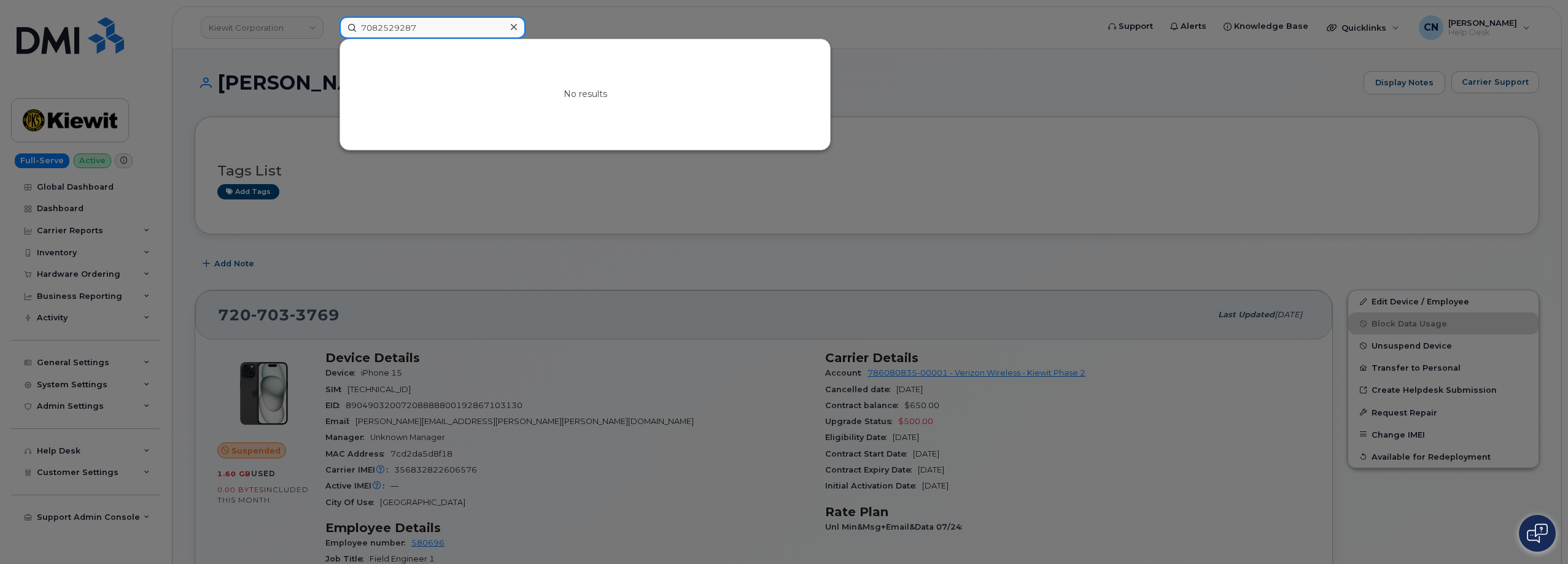
type input "7082529287"
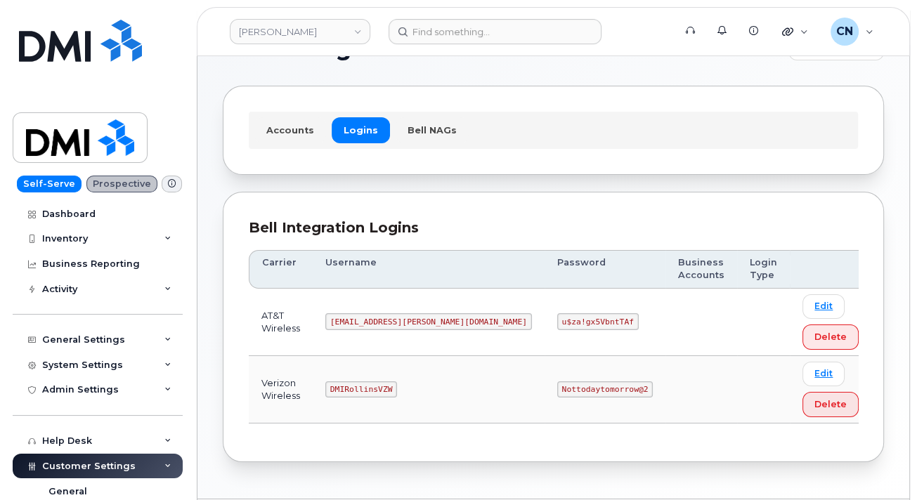
scroll to position [70, 0]
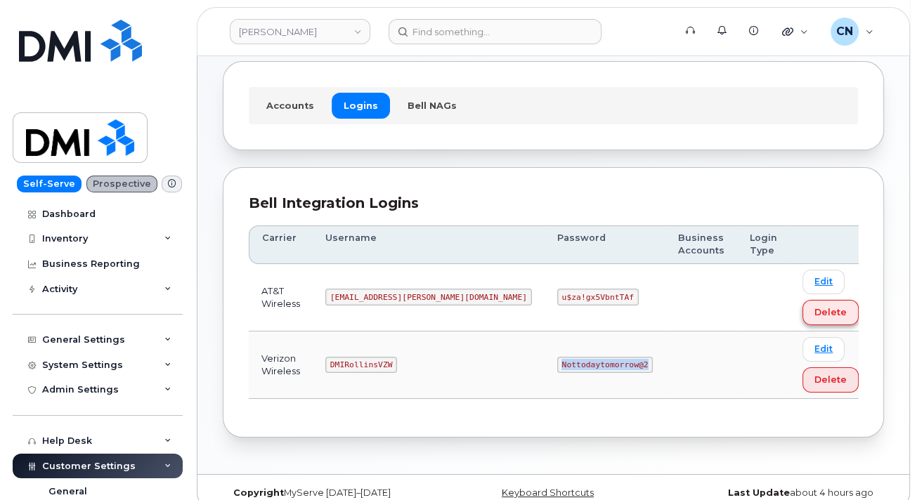
drag, startPoint x: 476, startPoint y: 360, endPoint x: 767, endPoint y: 299, distance: 298.0
click at [572, 363] on td "Nottodaytomorrow@2" at bounding box center [605, 365] width 121 height 67
copy code "Nottodaytomorrow@2"
